Goal: Task Accomplishment & Management: Manage account settings

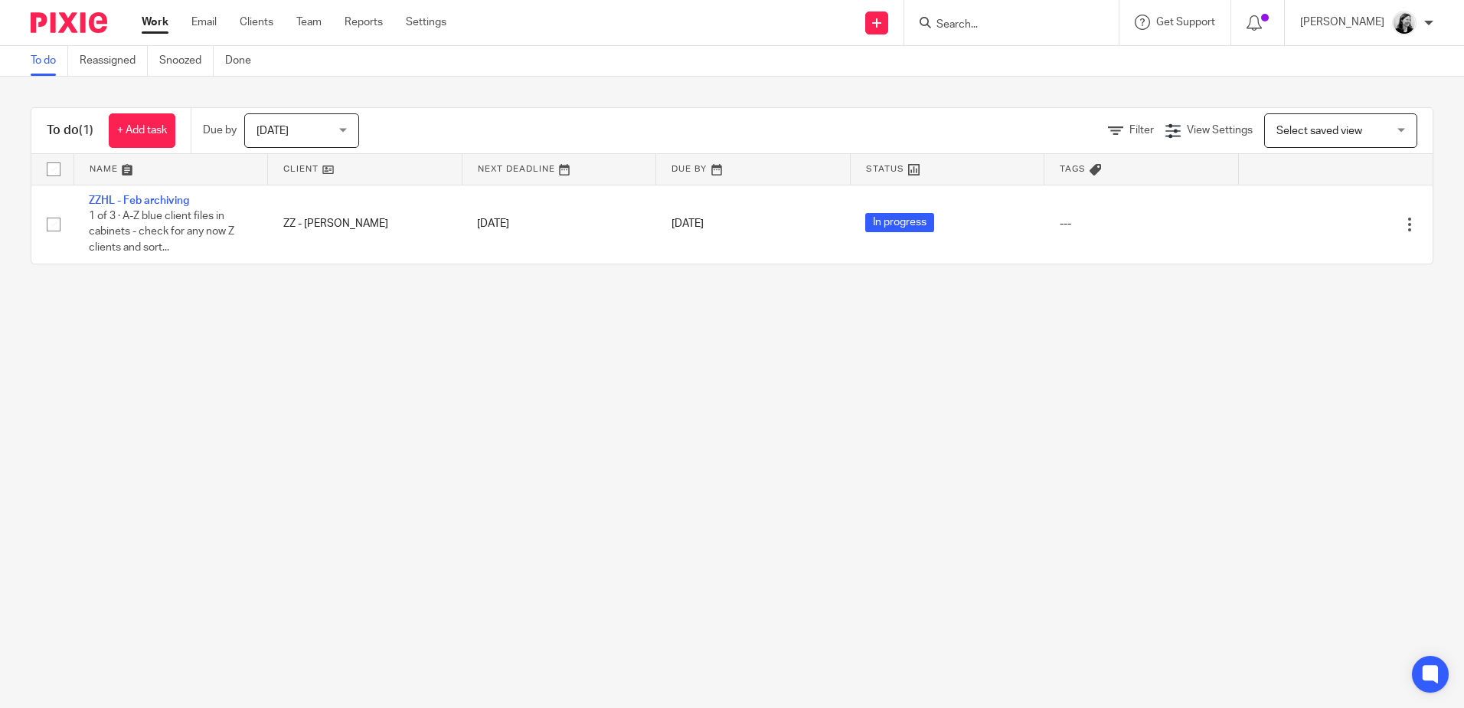
click at [1018, 25] on input "Search" at bounding box center [1004, 25] width 138 height 14
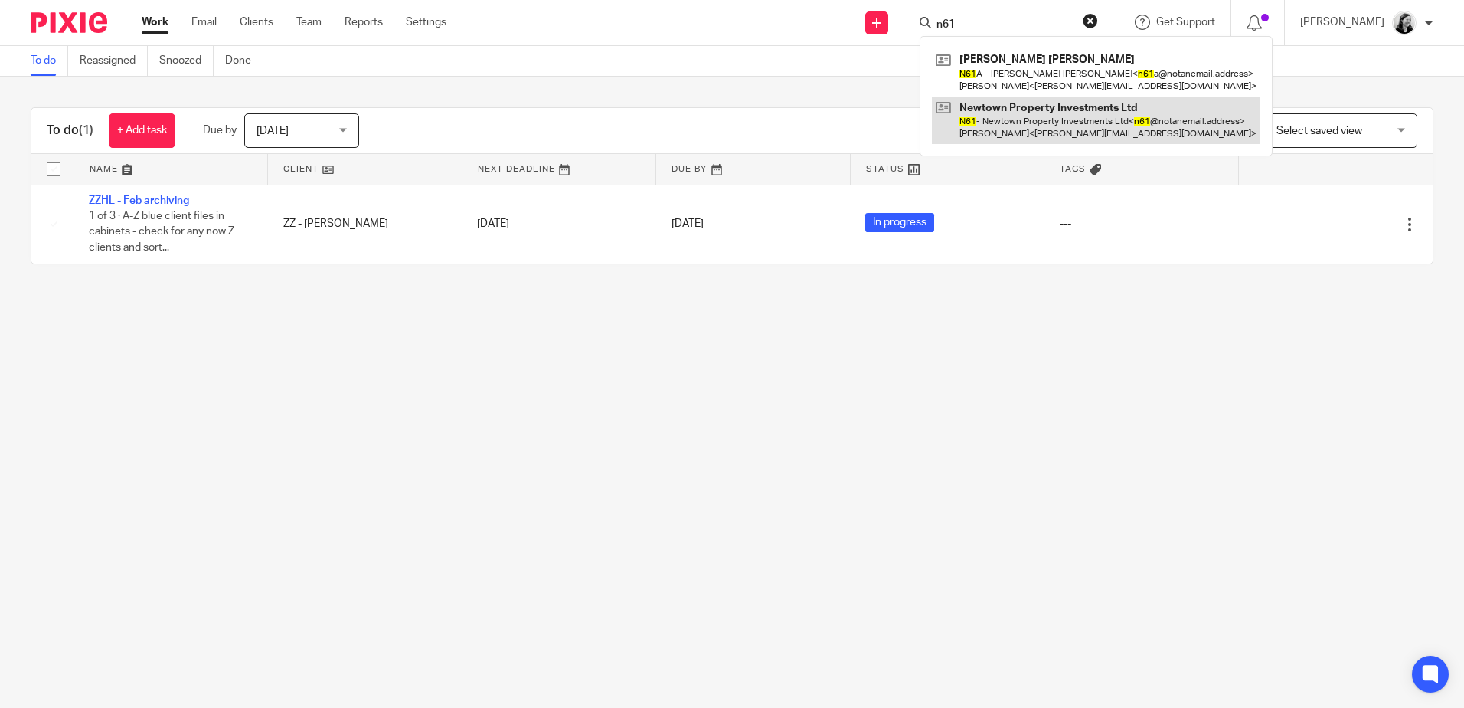
type input "n61"
click at [1042, 114] on link at bounding box center [1096, 119] width 329 height 47
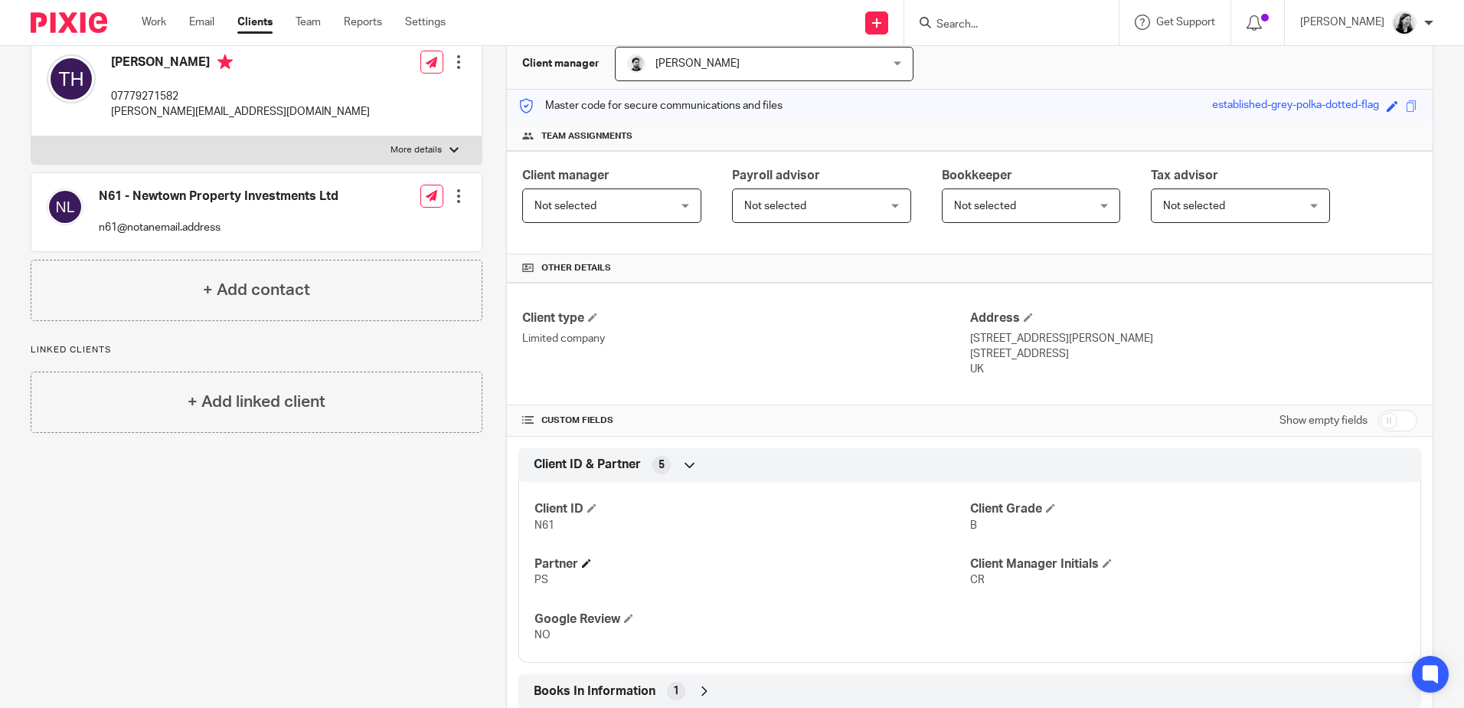
scroll to position [153, 0]
click at [146, 24] on link "Work" at bounding box center [154, 22] width 25 height 15
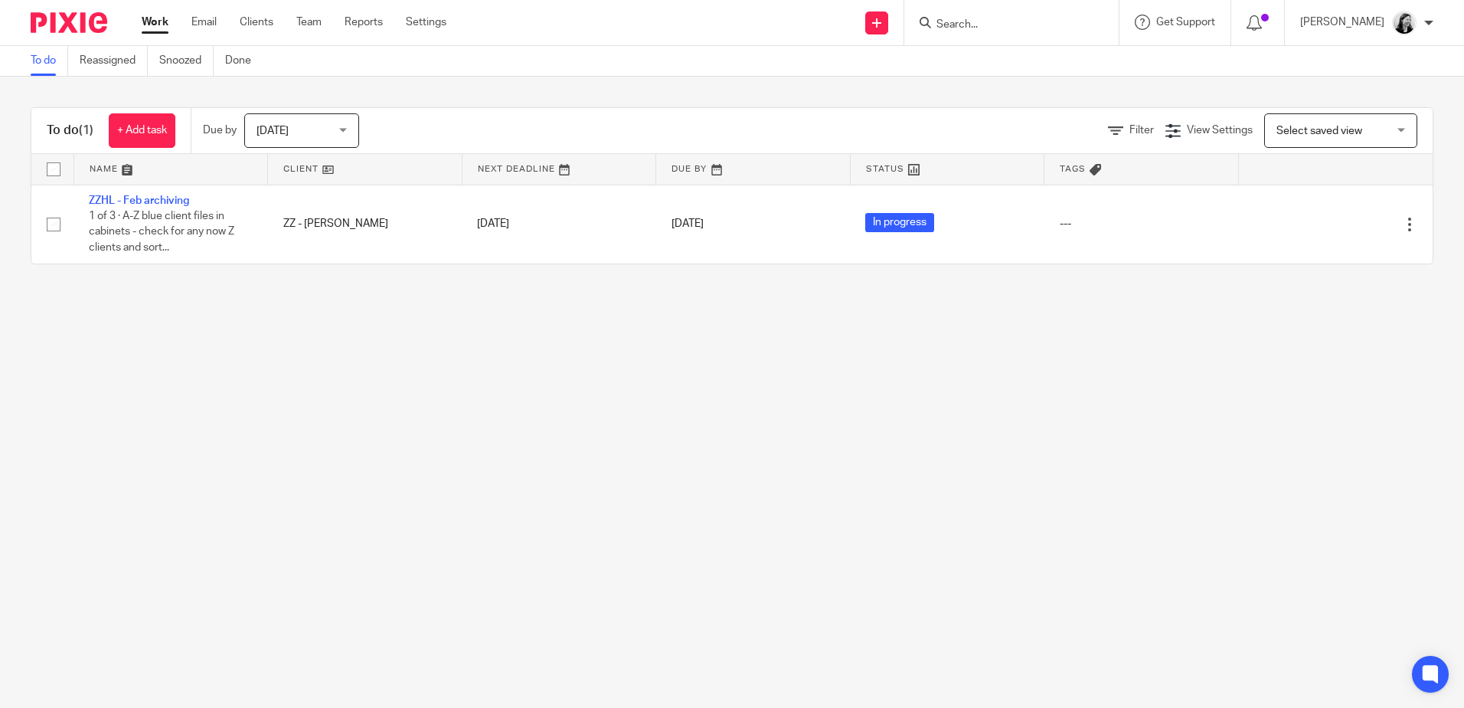
click at [999, 27] on input "Search" at bounding box center [1004, 25] width 138 height 14
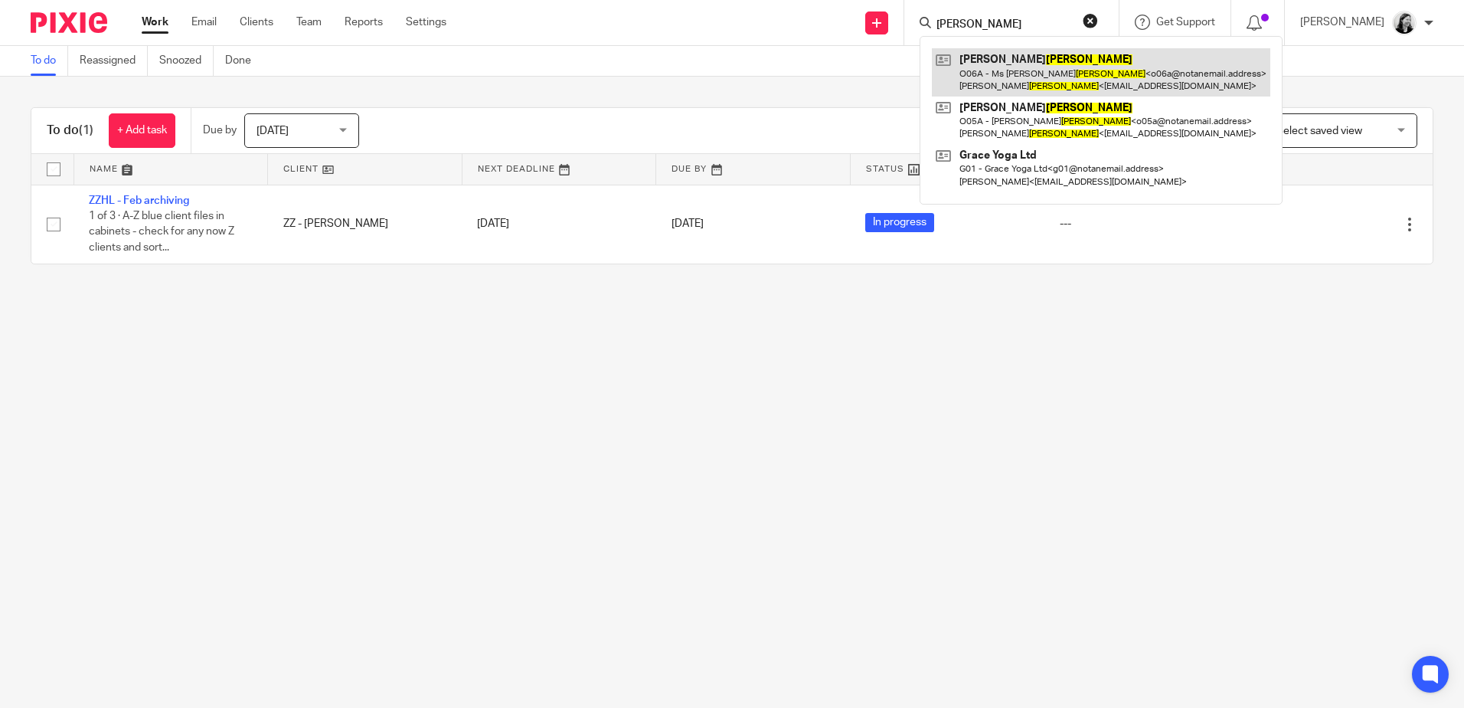
type input "orsini"
click at [1027, 52] on link at bounding box center [1101, 71] width 338 height 47
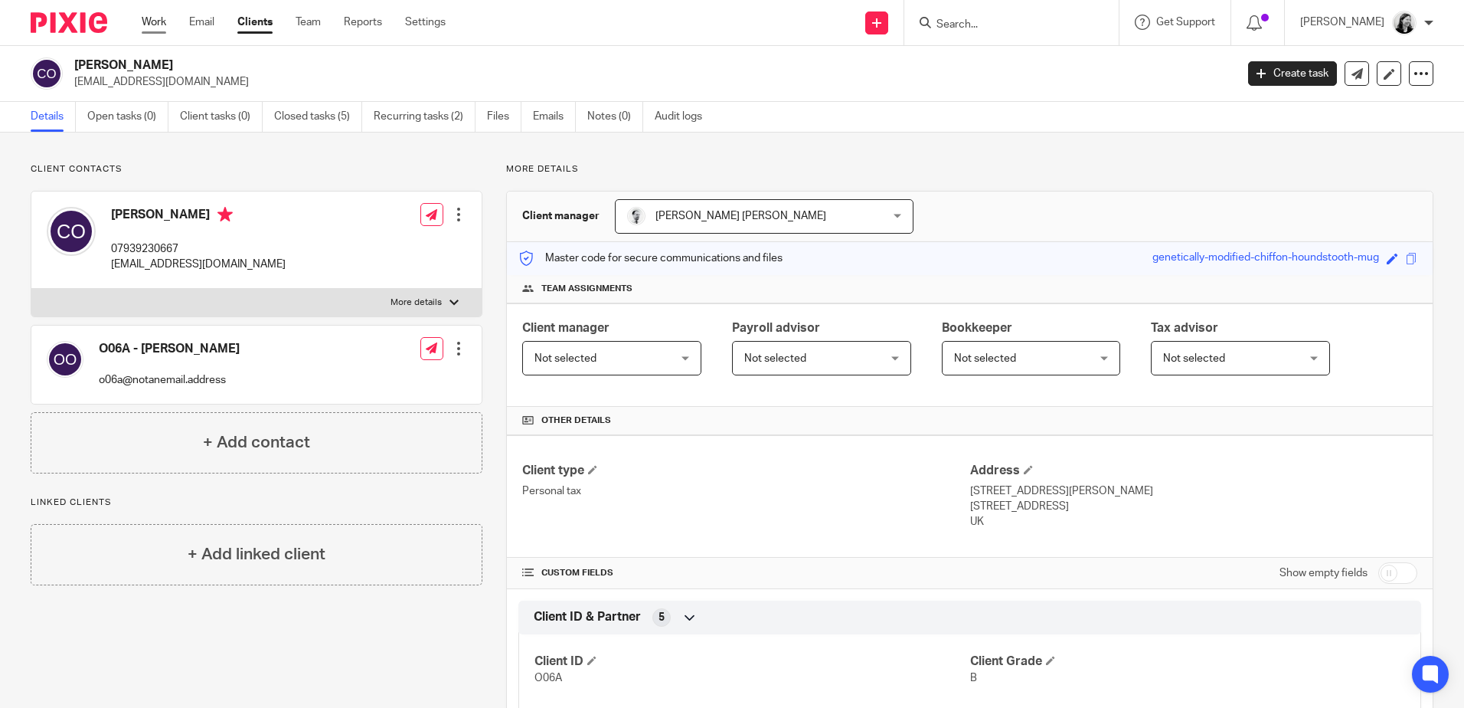
drag, startPoint x: 155, startPoint y: 23, endPoint x: 163, endPoint y: 25, distance: 7.8
click at [155, 23] on link "Work" at bounding box center [154, 22] width 25 height 15
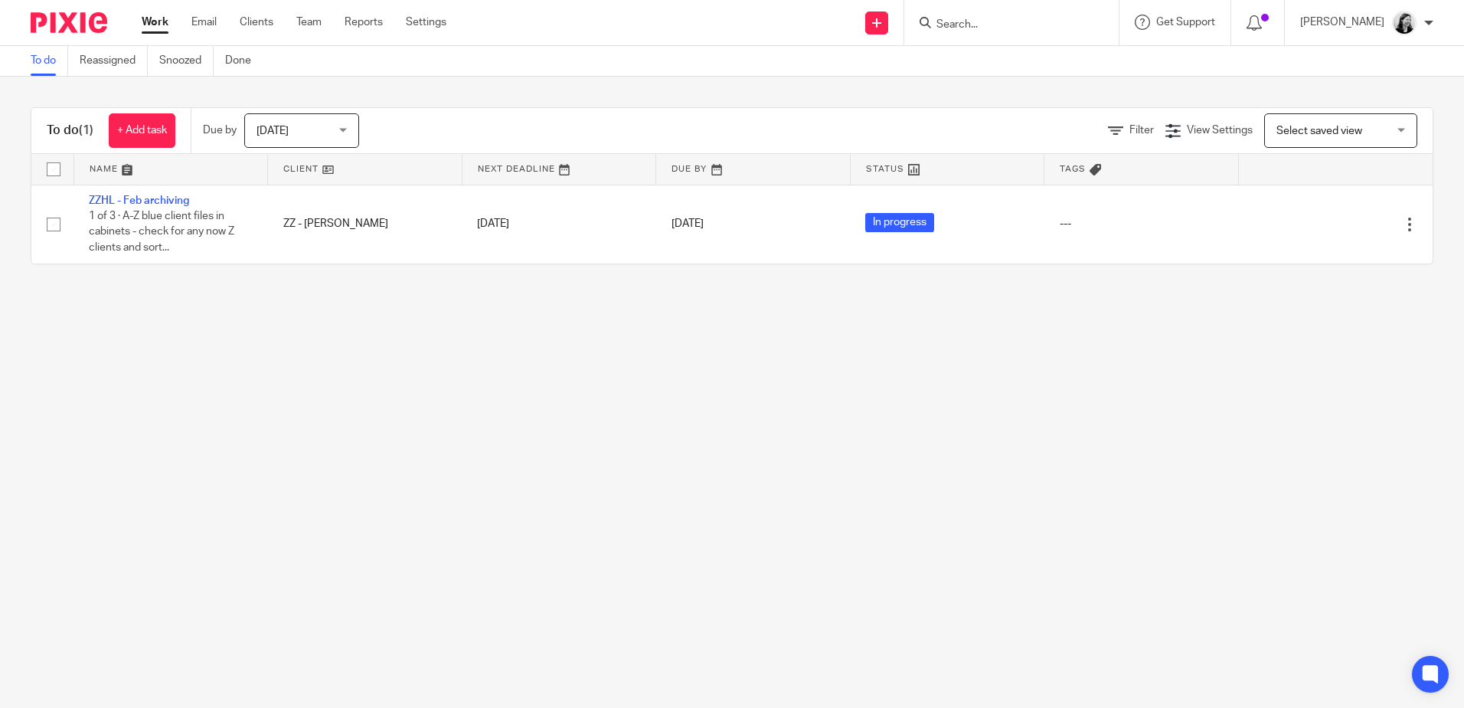
click at [319, 136] on span "[DATE]" at bounding box center [297, 130] width 81 height 32
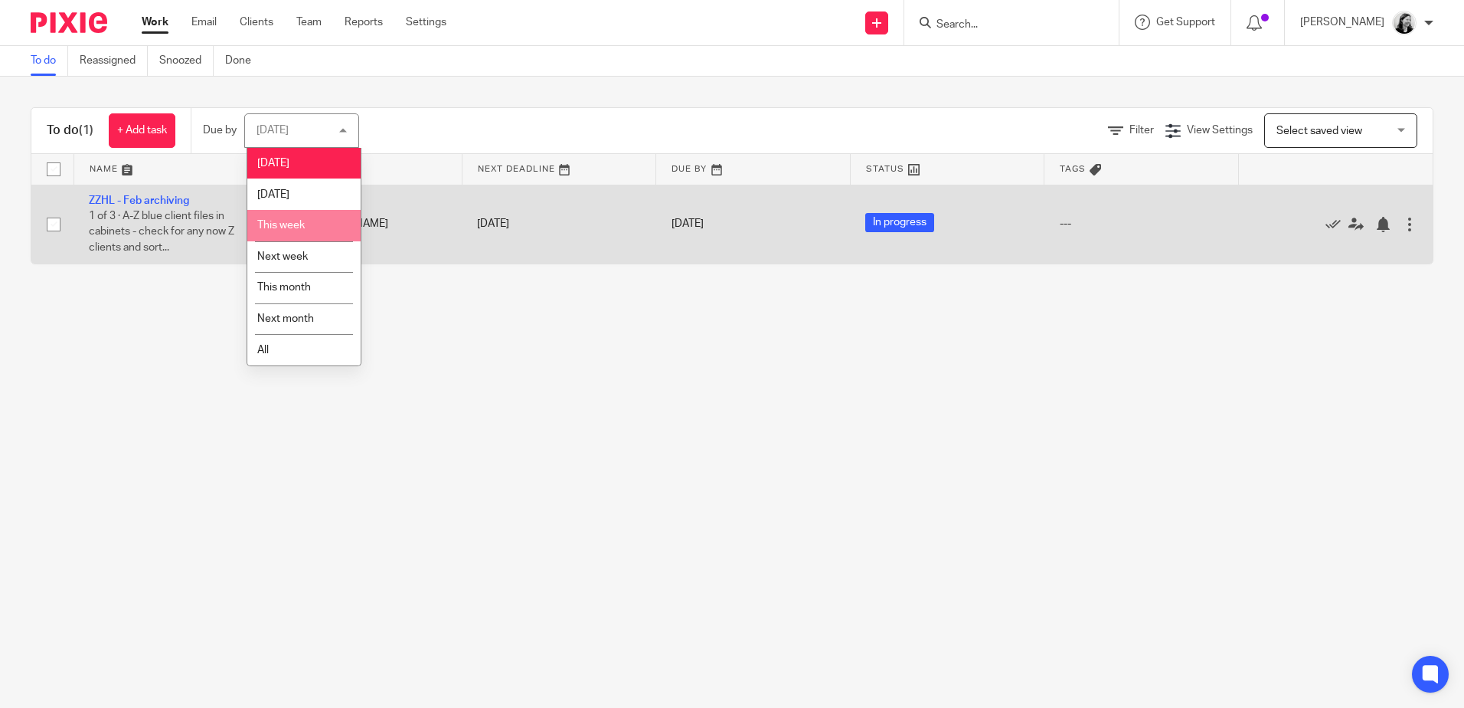
click at [301, 232] on li "This week" at bounding box center [303, 225] width 113 height 31
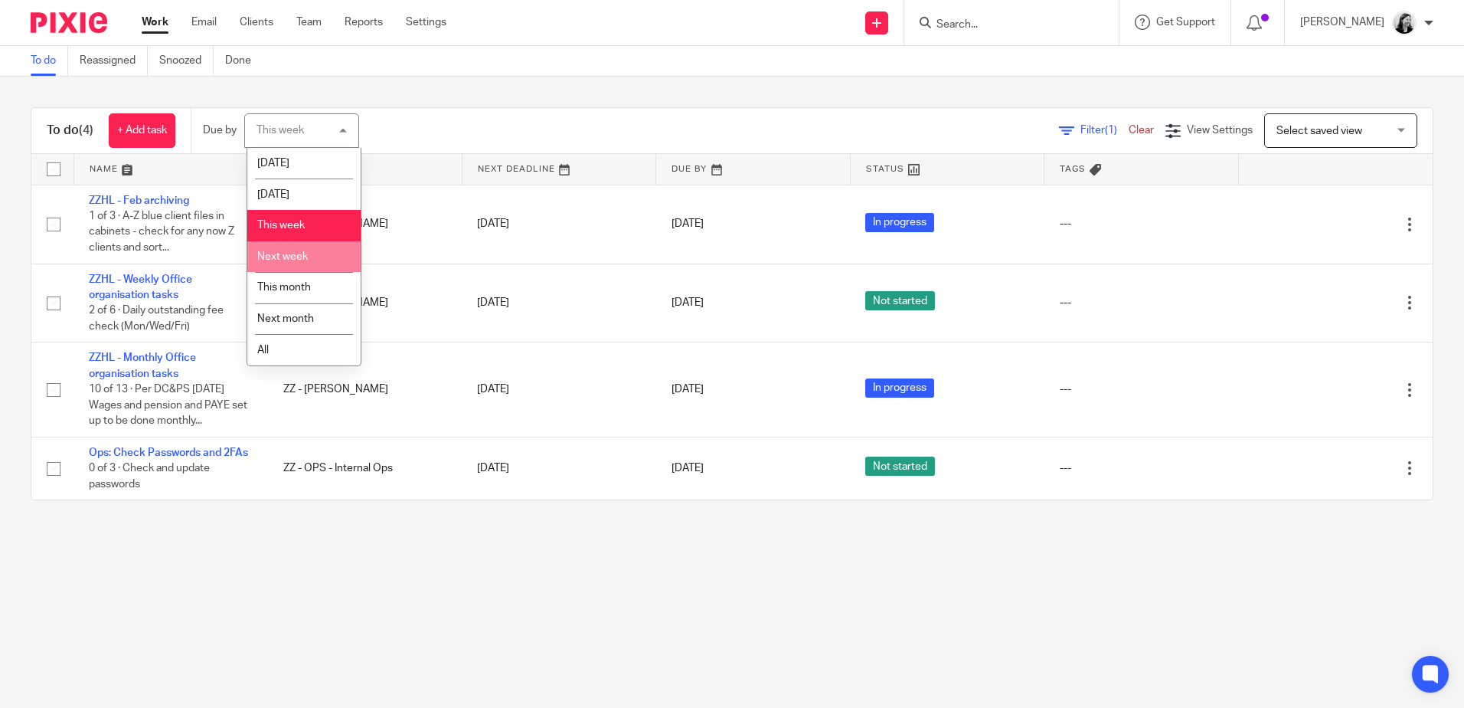
click at [283, 259] on span "Next week" at bounding box center [282, 256] width 51 height 11
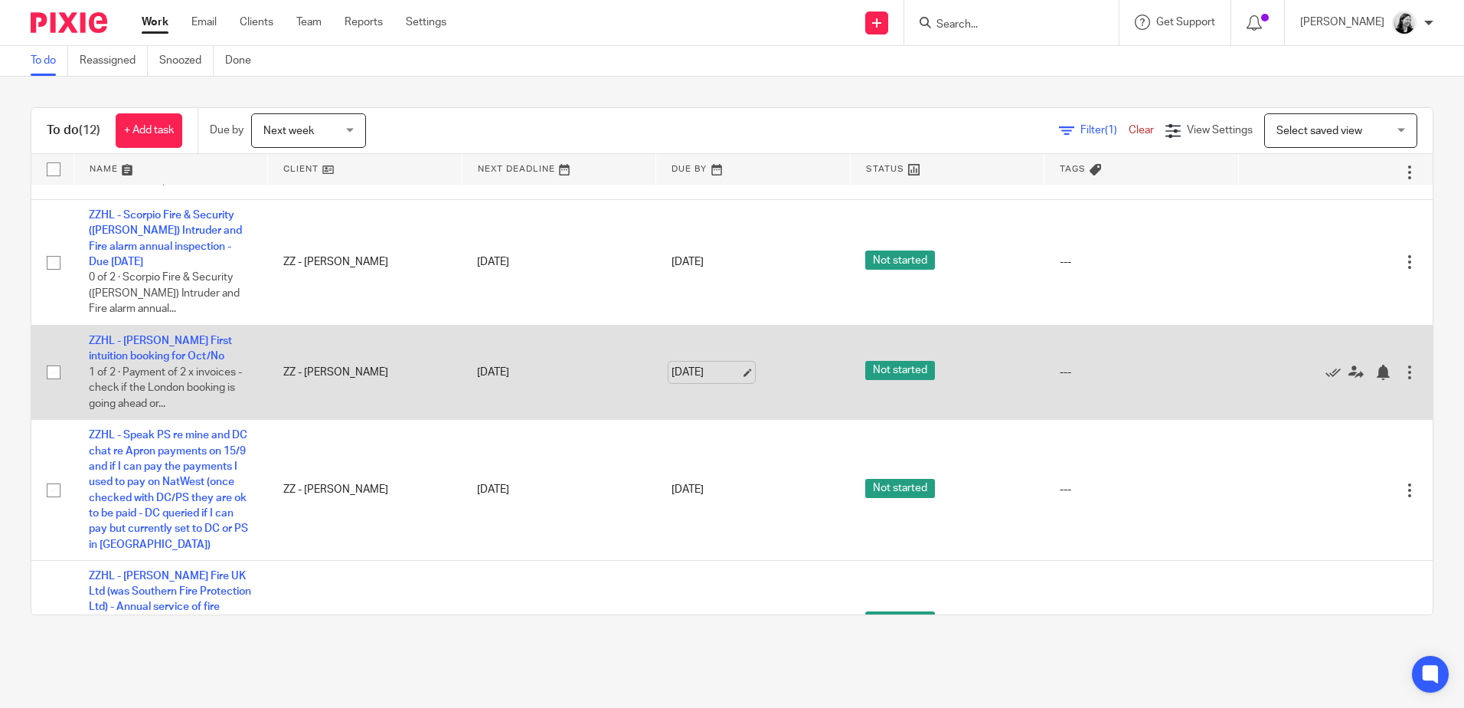
scroll to position [536, 0]
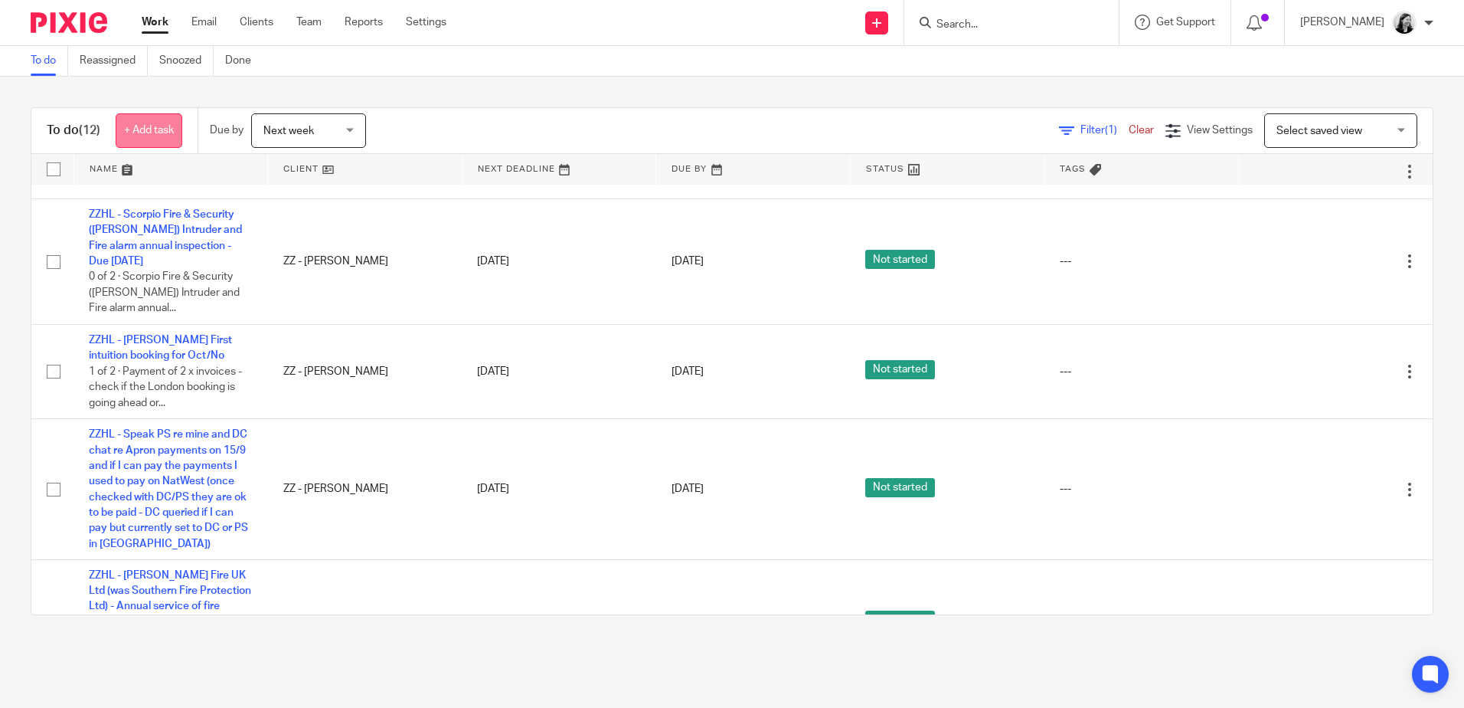
click at [137, 138] on link "+ Add task" at bounding box center [149, 130] width 67 height 34
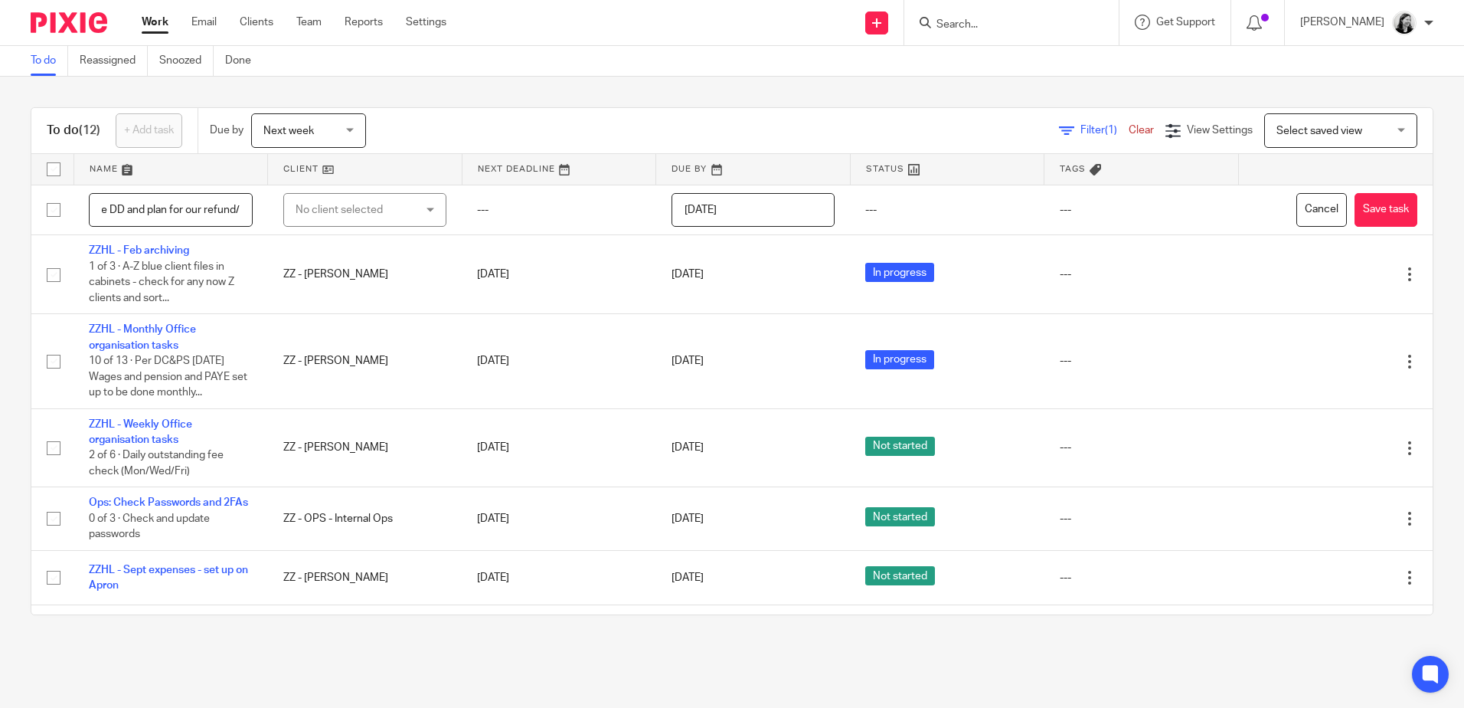
scroll to position [0, 0]
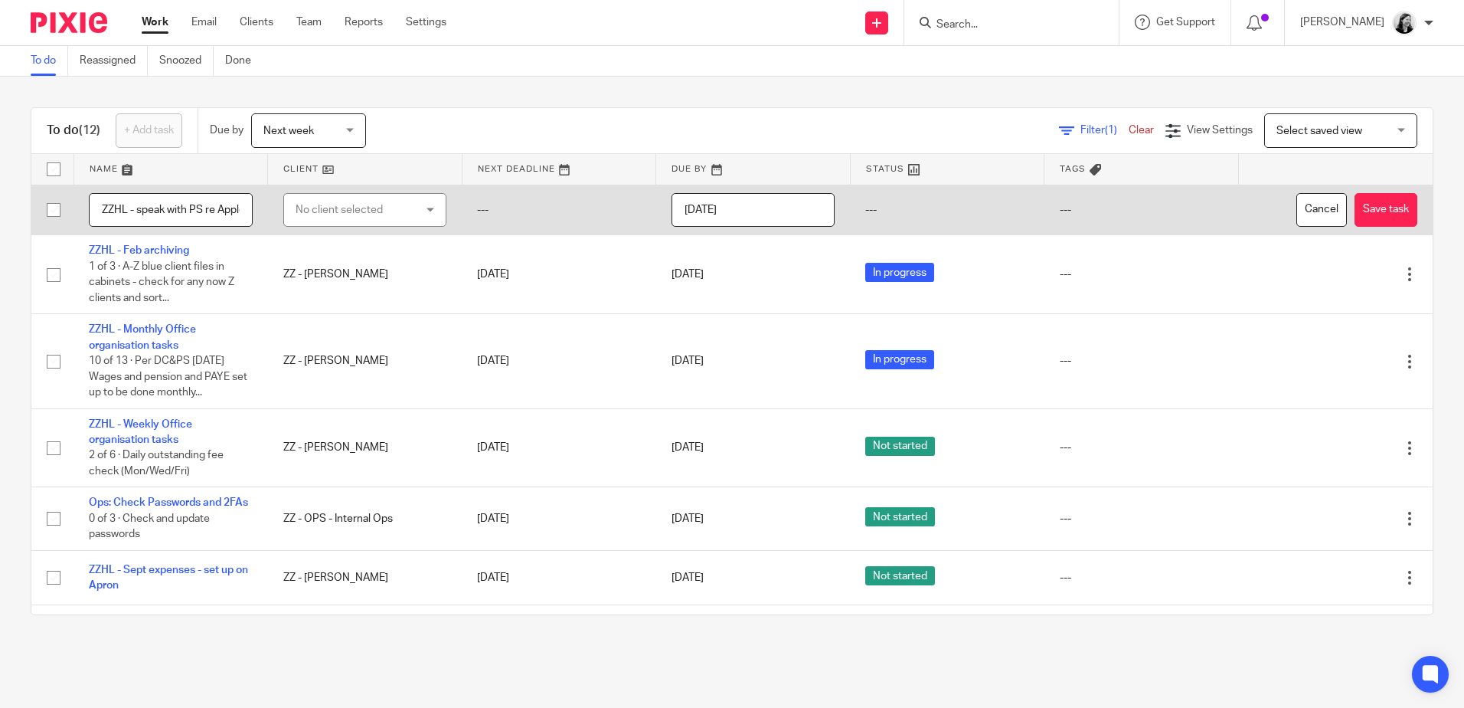
click at [203, 206] on input "ZZHL - speak with PS re Apple Office DD and plan for our refund/" at bounding box center [171, 210] width 164 height 34
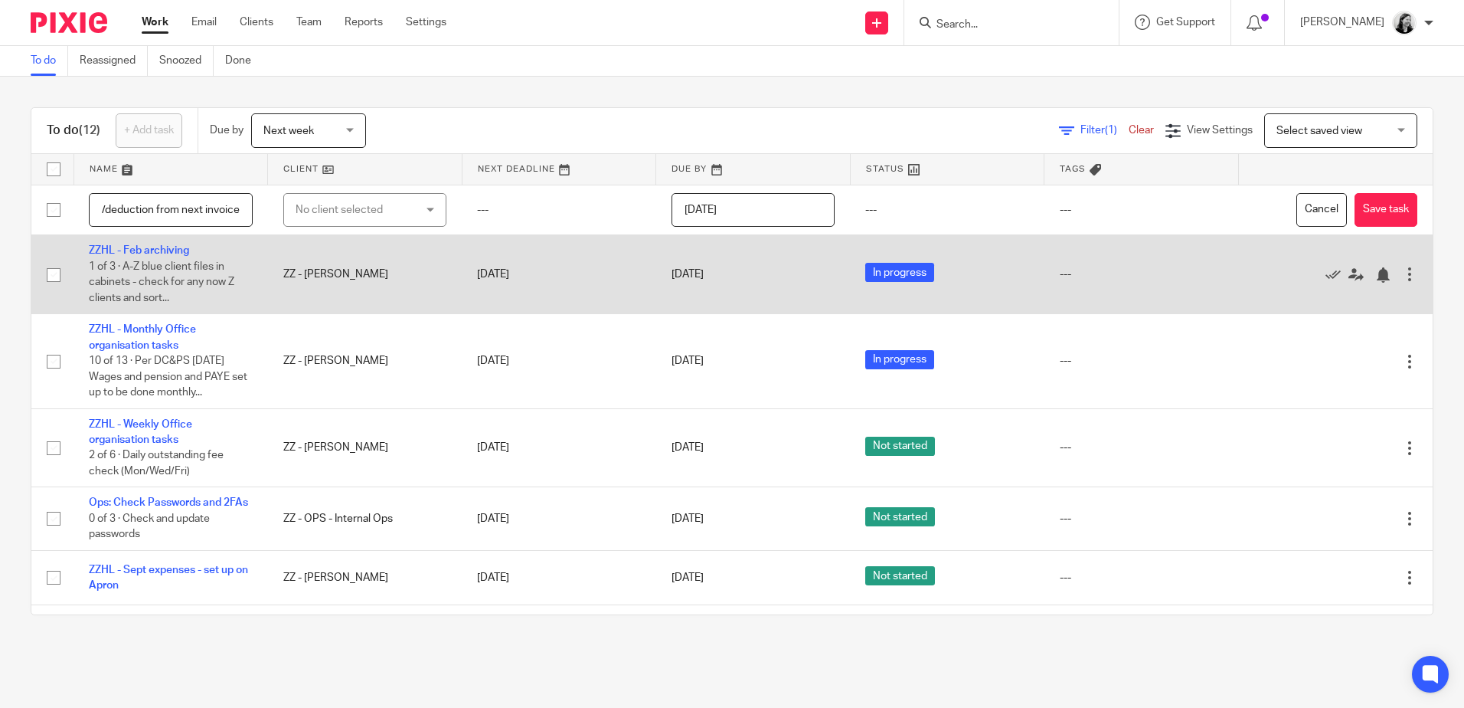
scroll to position [0, 310]
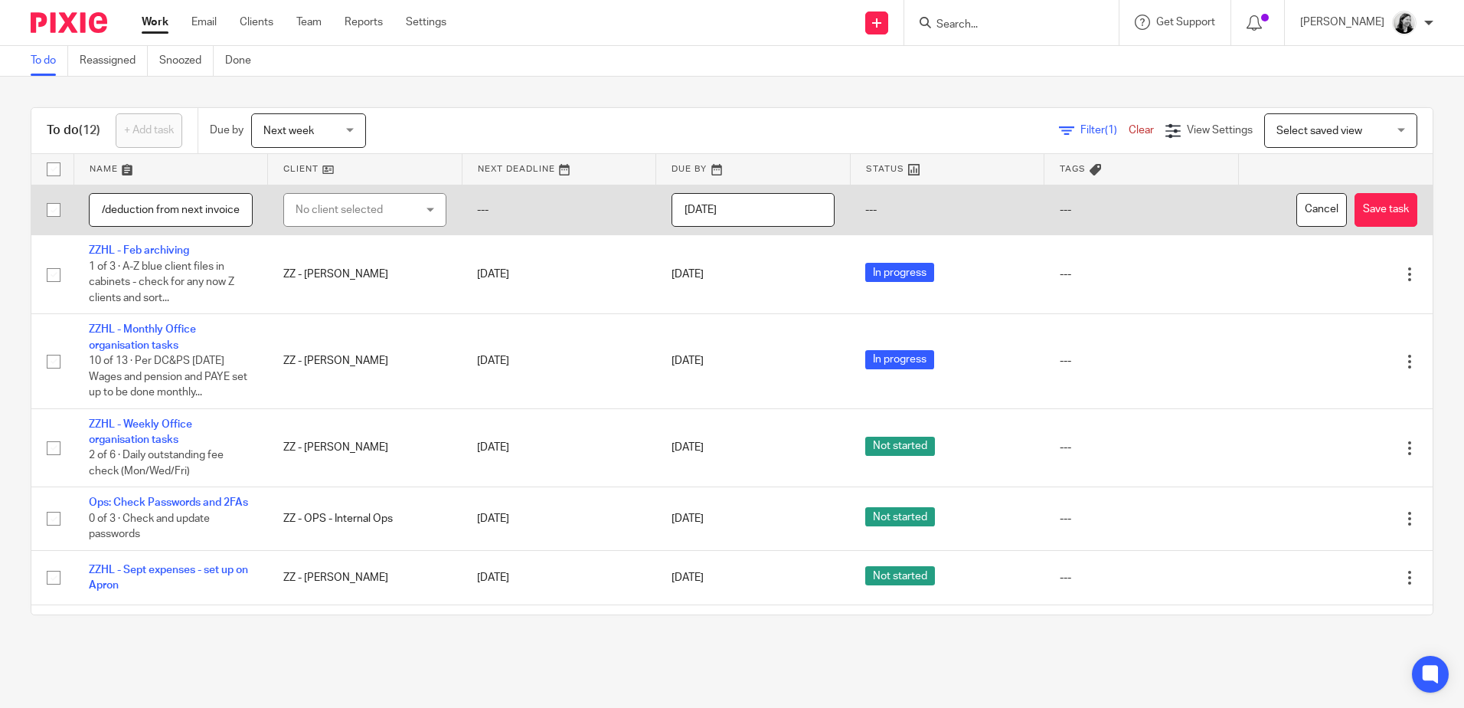
type input "ZZHL - speak with PS re Apple Office DD and plan for our refund/deduction from …"
click at [361, 211] on div "No client selected" at bounding box center [356, 210] width 120 height 32
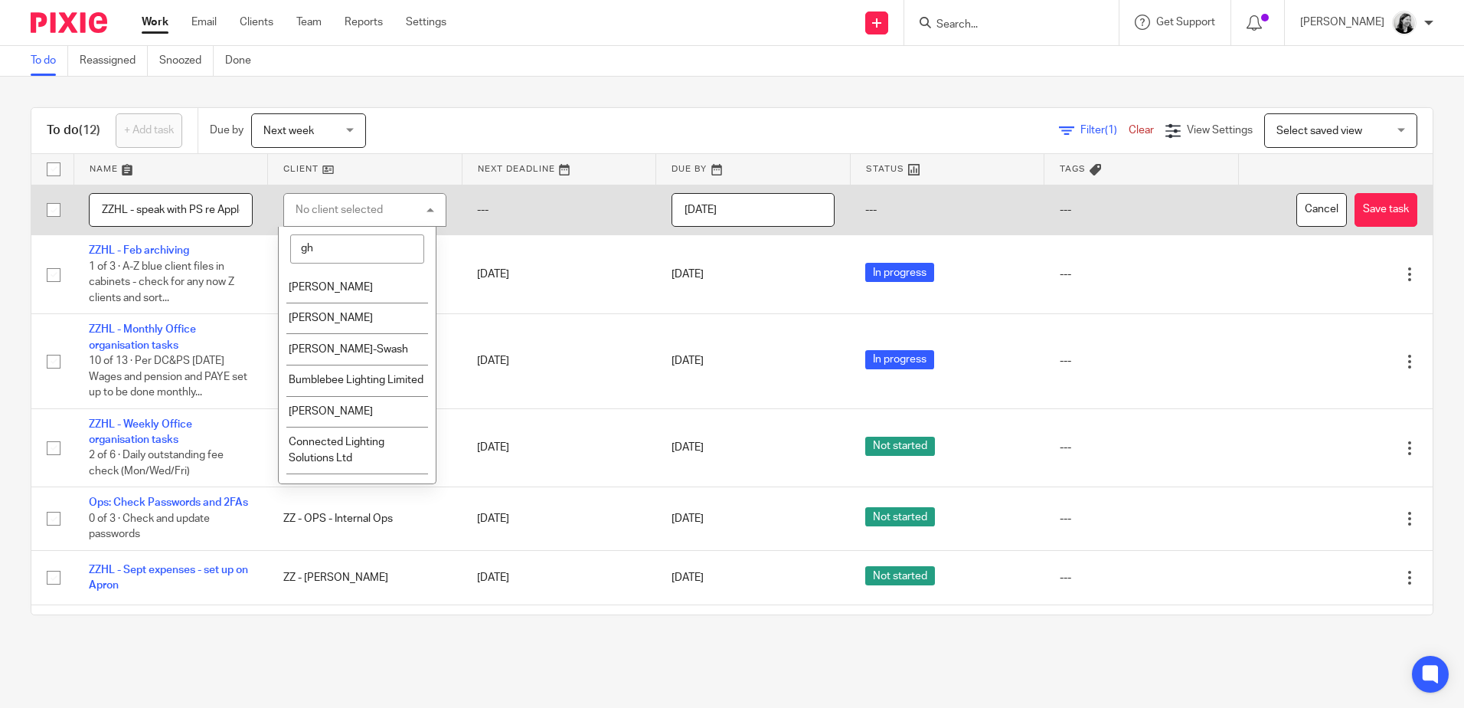
type input "g"
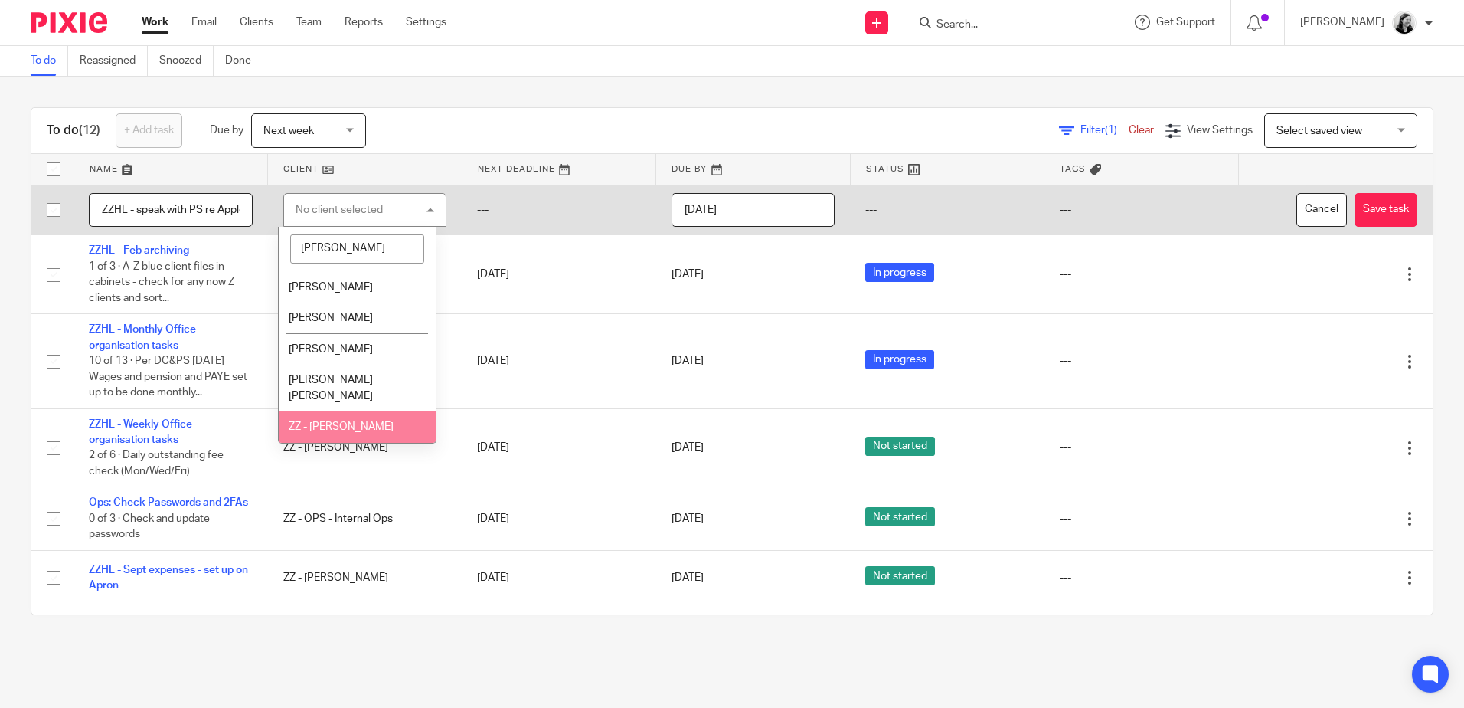
type input "helen"
click at [384, 416] on li "ZZ - HL - Helen Lee" at bounding box center [357, 426] width 157 height 31
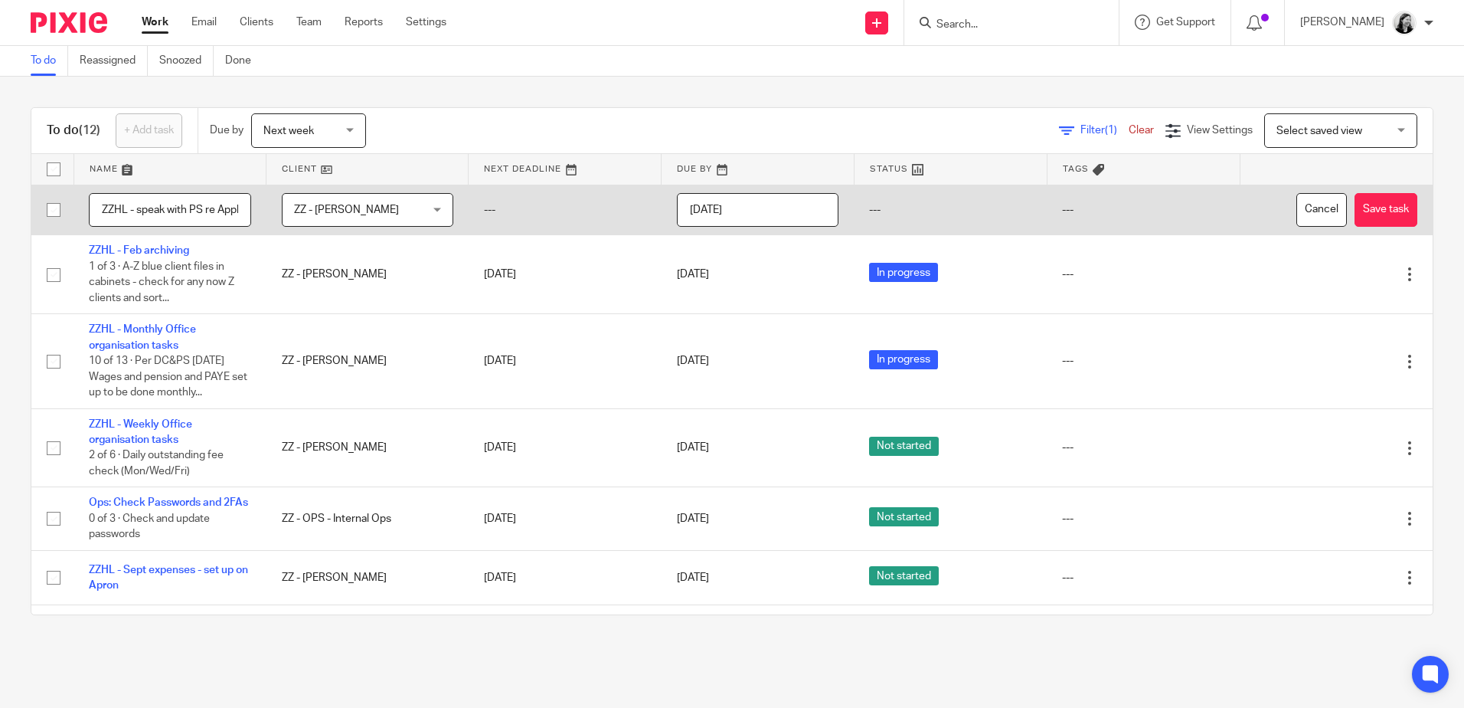
click at [718, 217] on input "2025-09-22" at bounding box center [758, 210] width 162 height 34
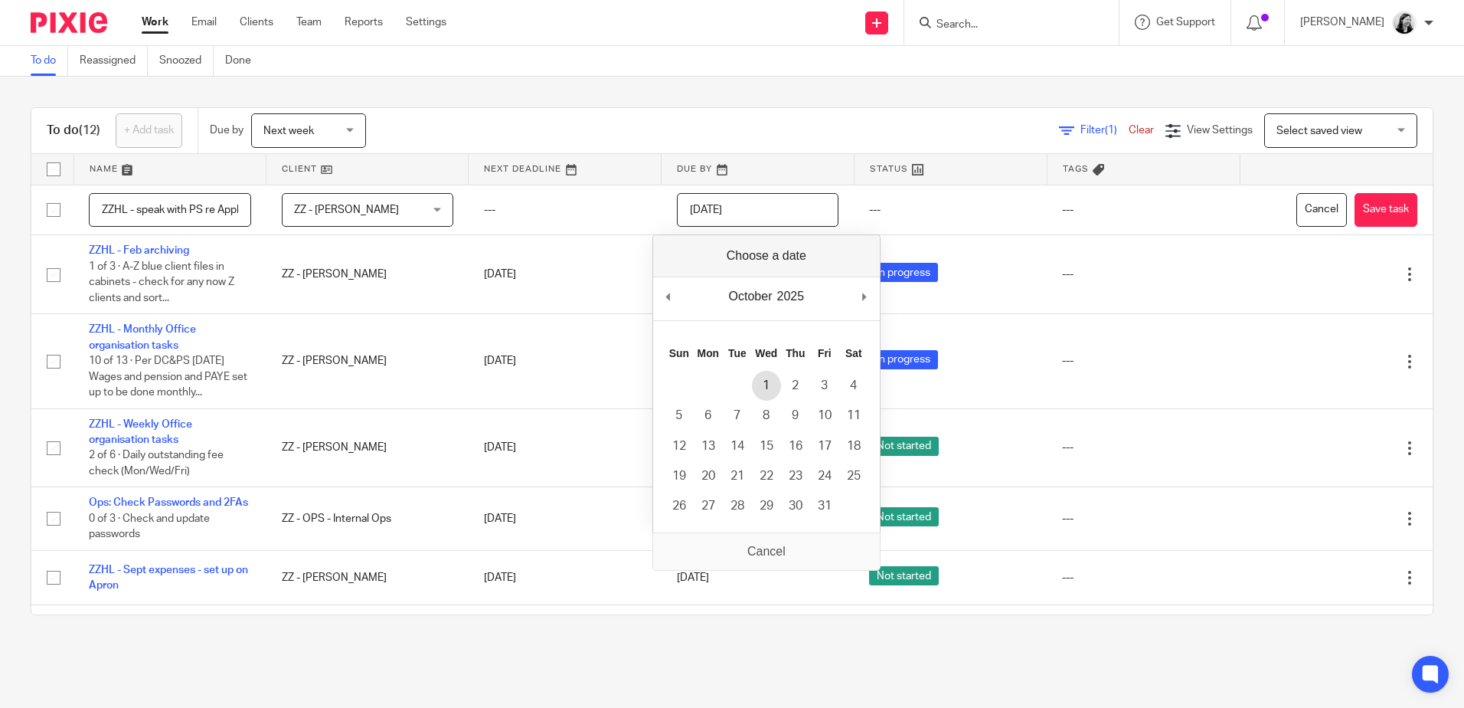
type input "2025-10-01"
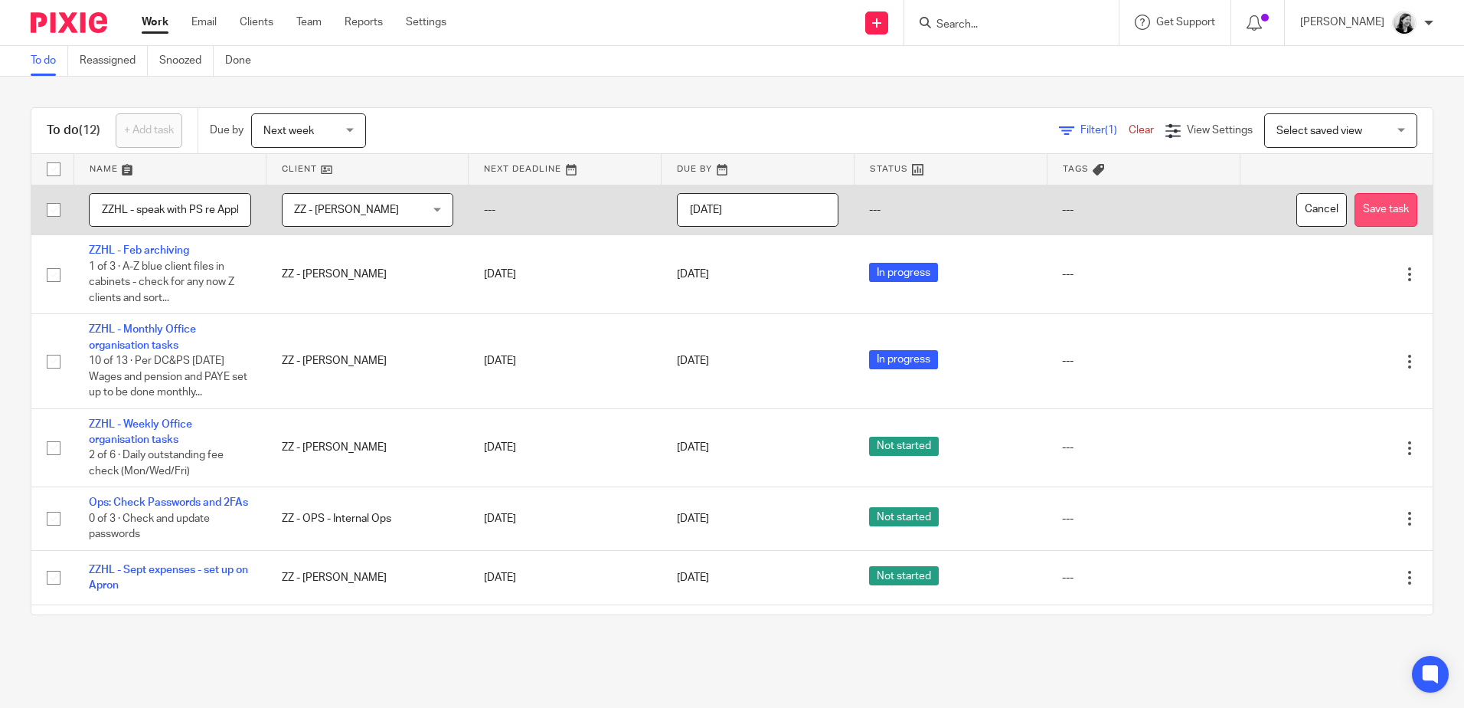
click at [1355, 211] on button "Save task" at bounding box center [1386, 210] width 63 height 34
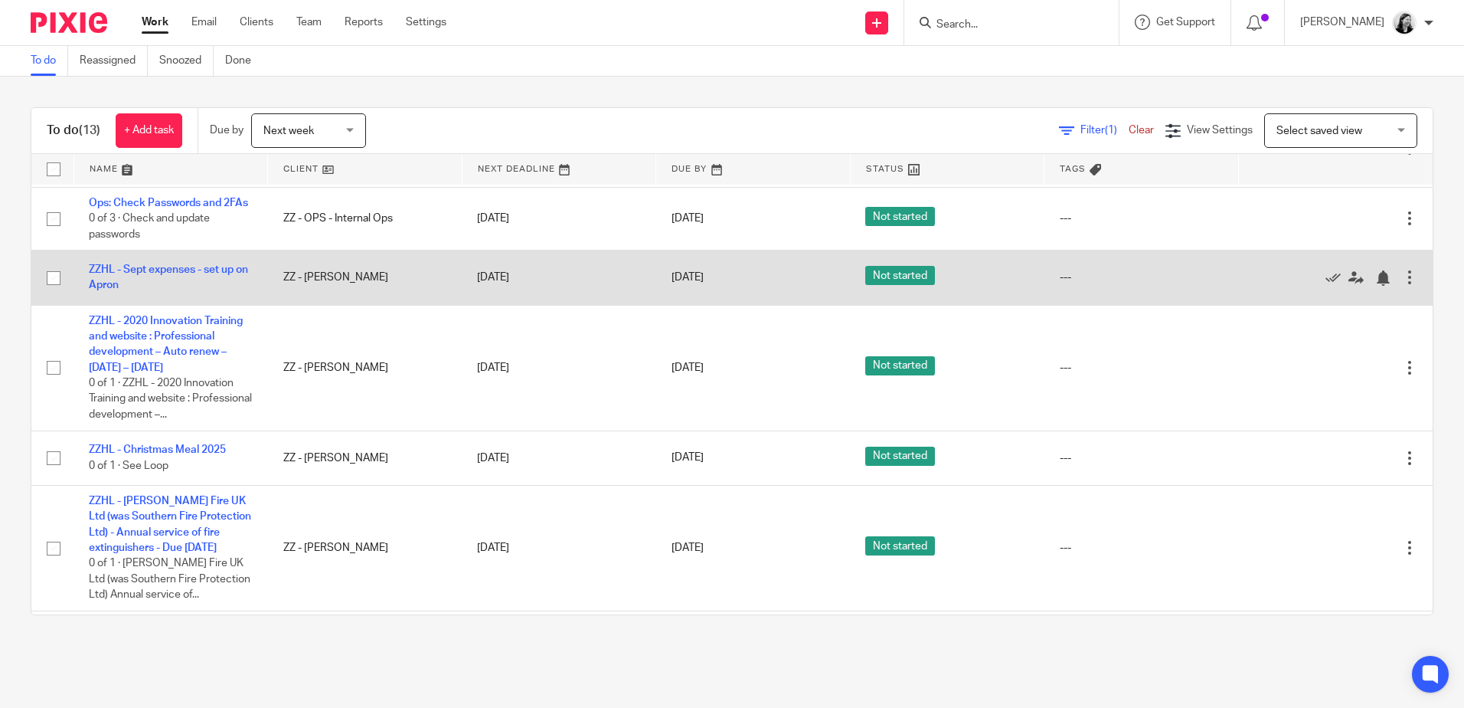
scroll to position [383, 0]
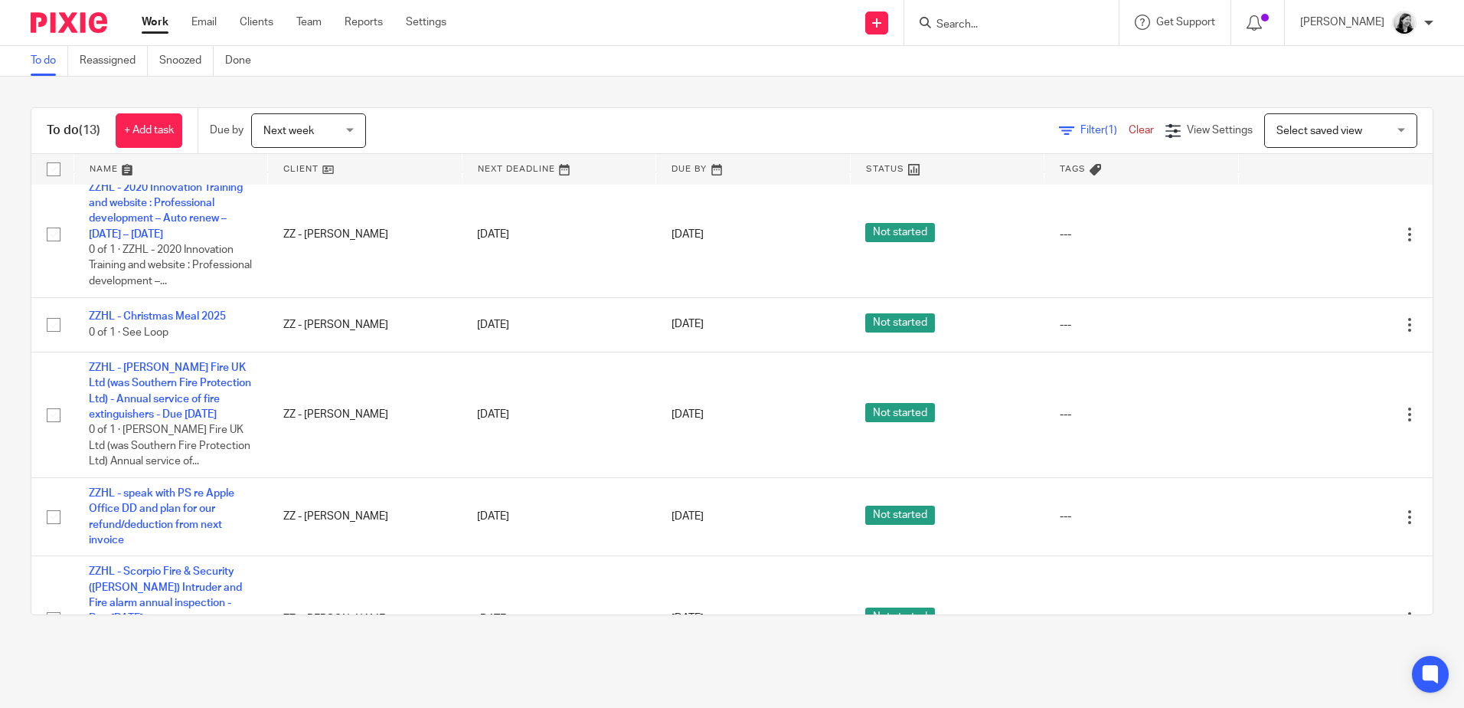
click at [1018, 22] on input "Search" at bounding box center [1004, 25] width 138 height 14
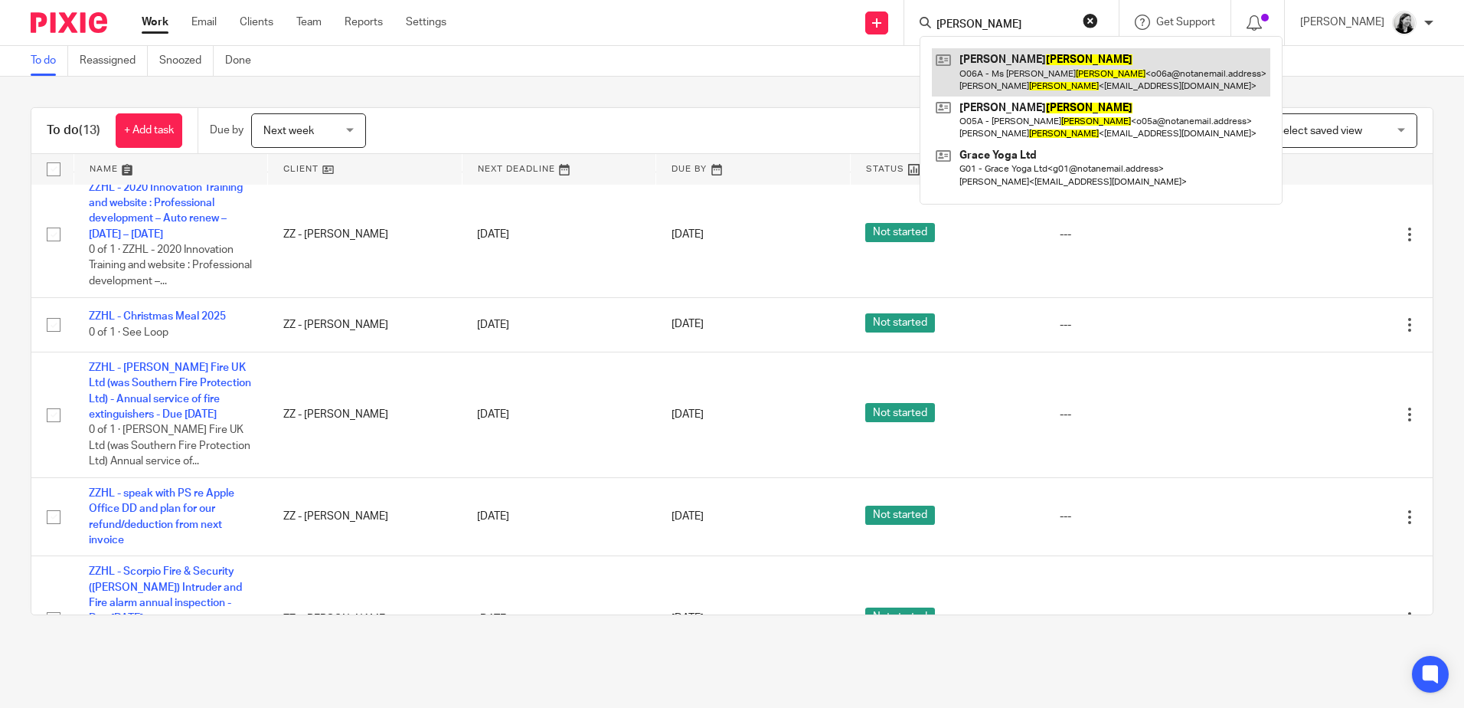
type input "orsini"
click at [1045, 91] on link at bounding box center [1101, 71] width 338 height 47
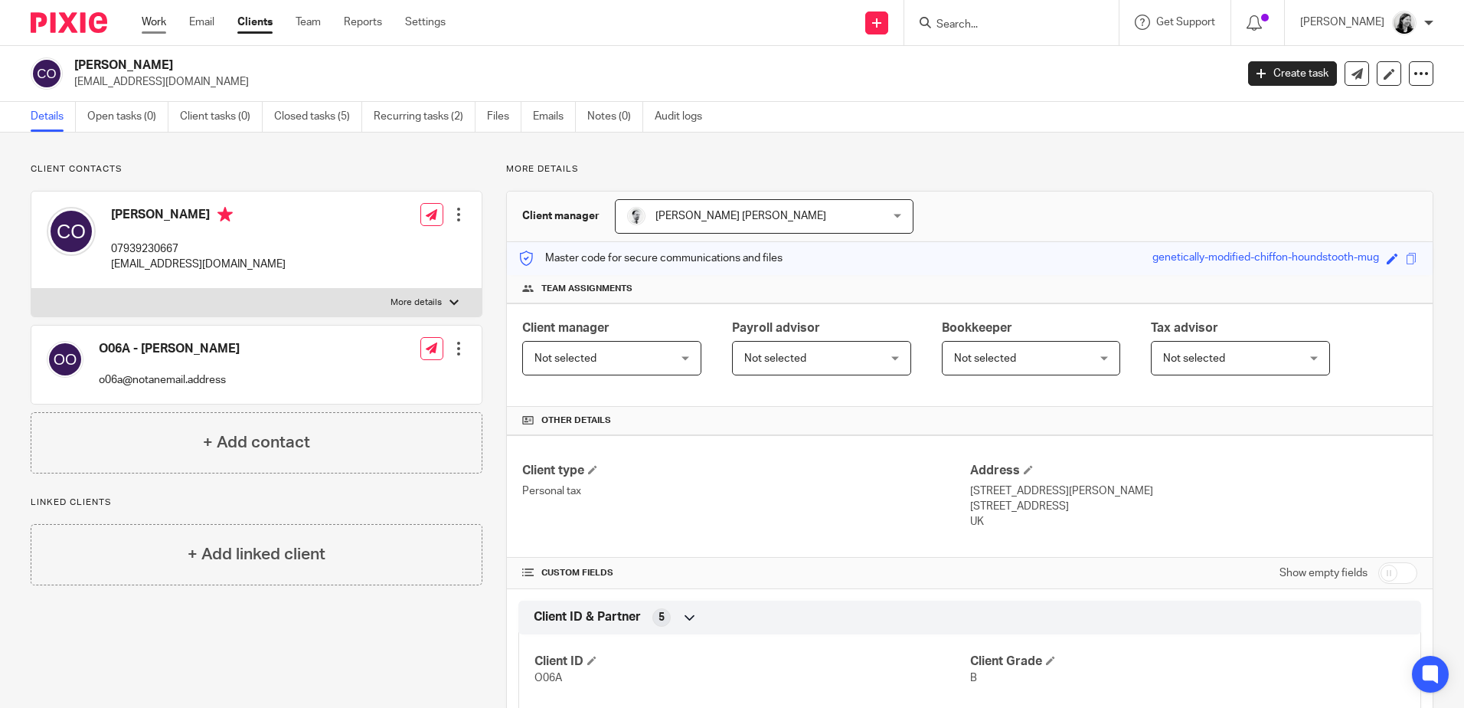
click at [153, 21] on link "Work" at bounding box center [154, 22] width 25 height 15
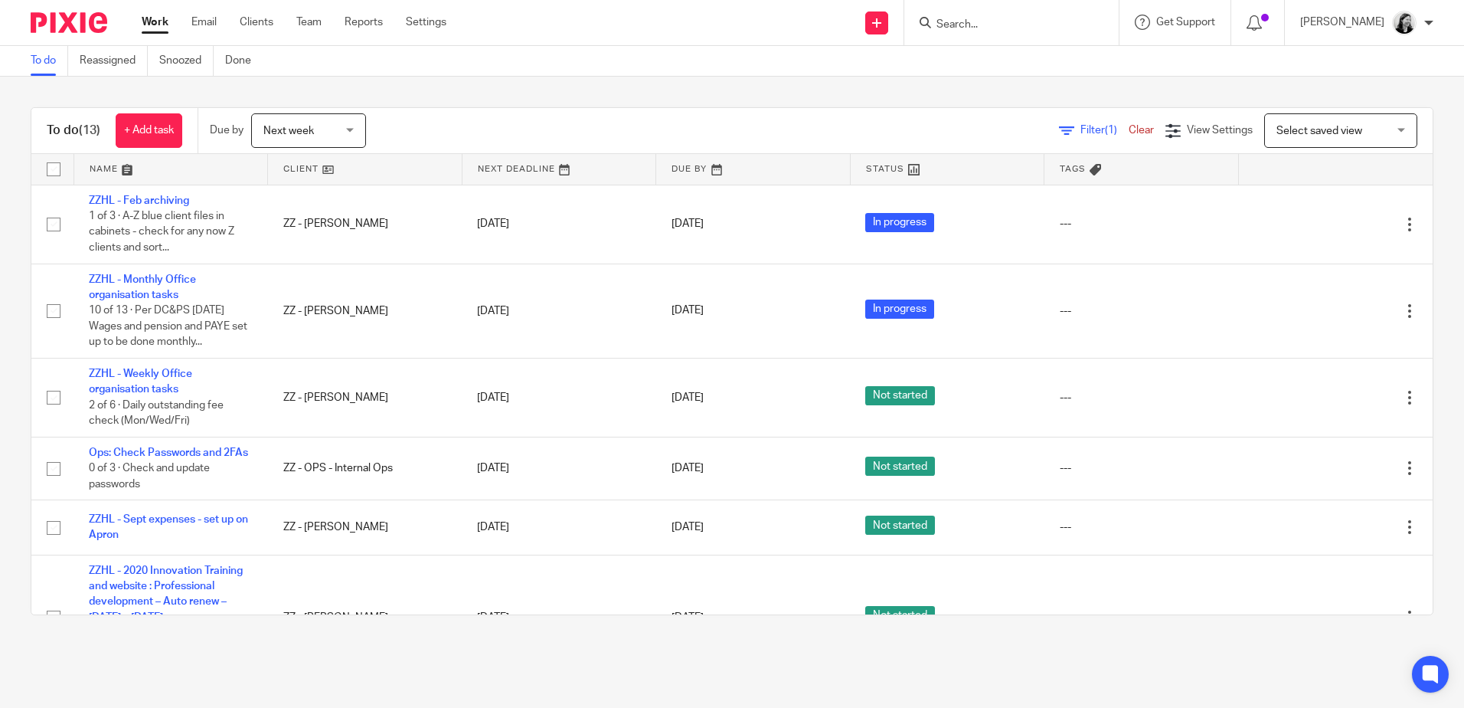
click at [148, 22] on link "Work" at bounding box center [155, 22] width 27 height 15
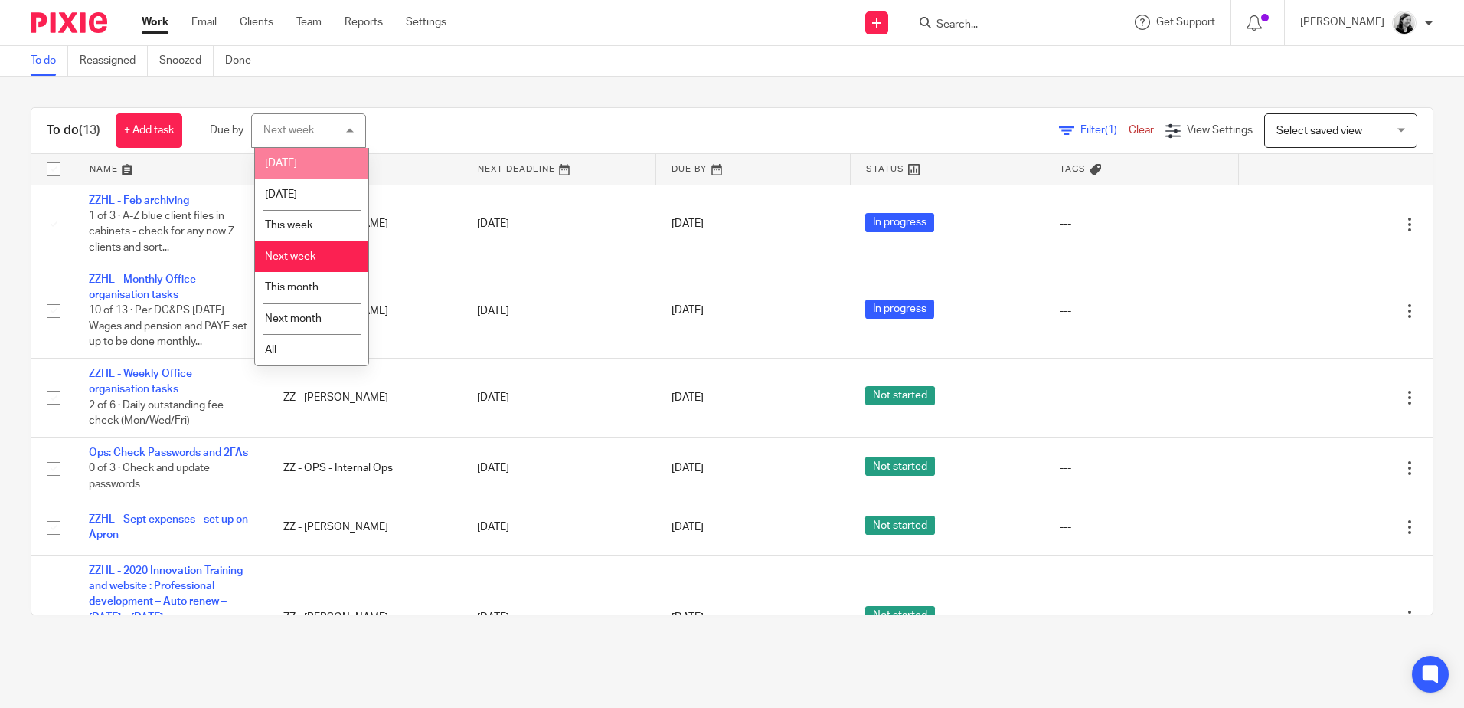
click at [310, 154] on li "[DATE]" at bounding box center [311, 163] width 113 height 31
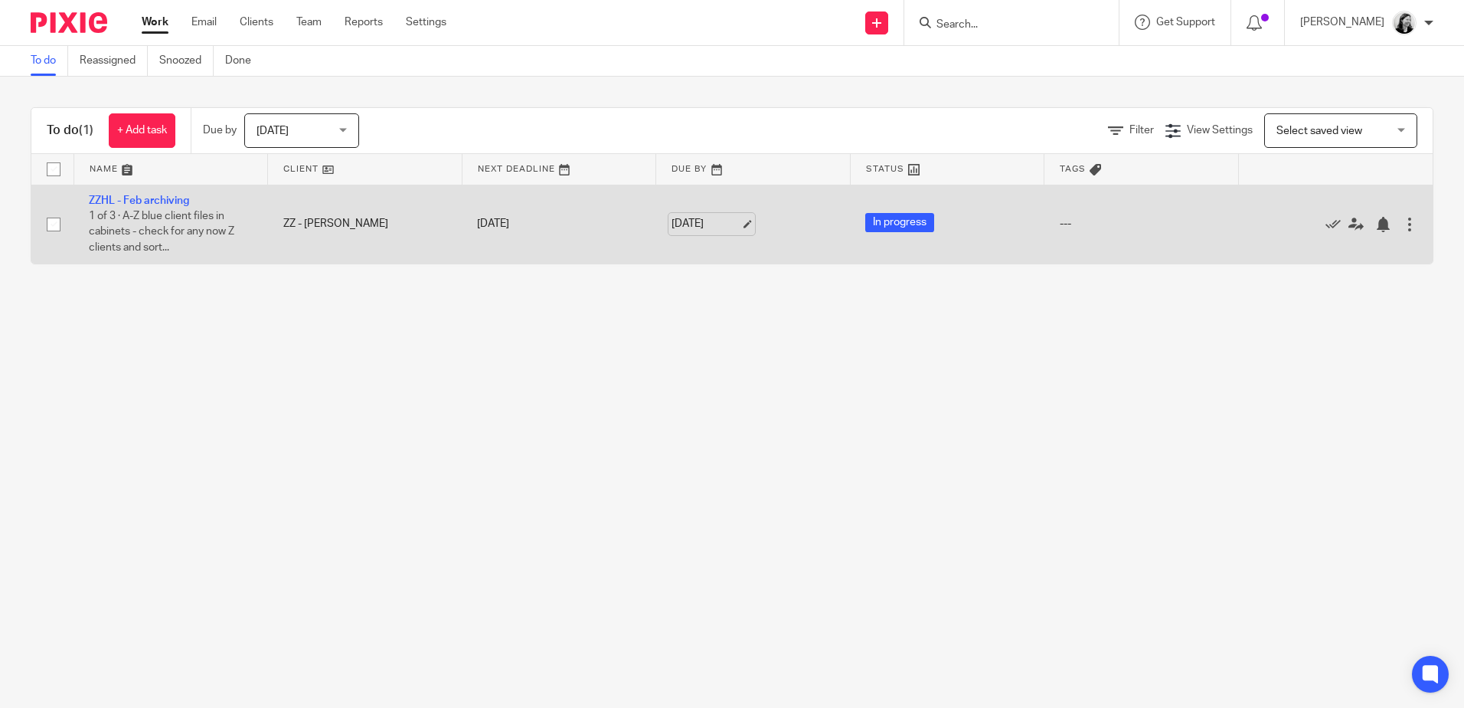
click at [692, 222] on link "22 Sep 2025" at bounding box center [706, 224] width 69 height 16
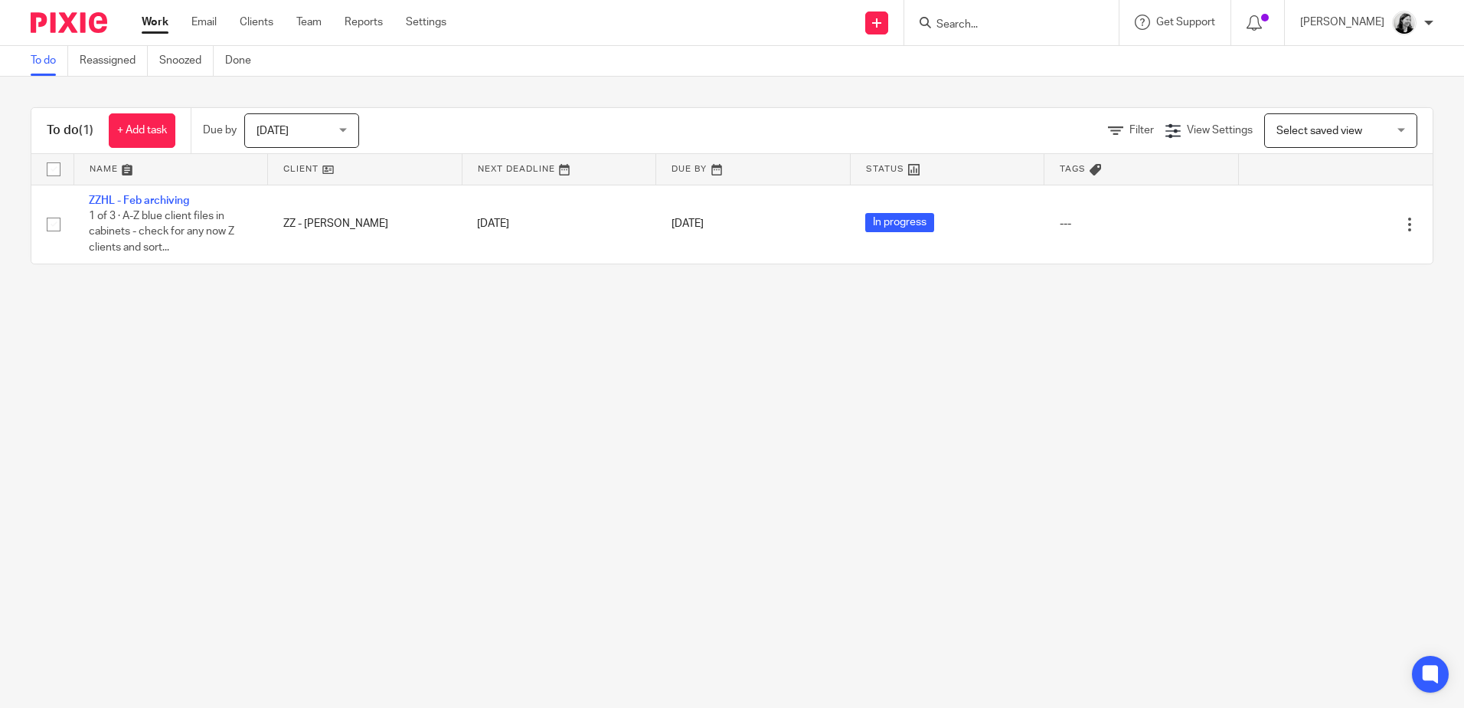
click at [1342, 11] on div "Helen Lee" at bounding box center [1366, 23] width 133 height 25
click at [1366, 103] on span "Logout" at bounding box center [1362, 106] width 34 height 11
